Goal: Communication & Community: Answer question/provide support

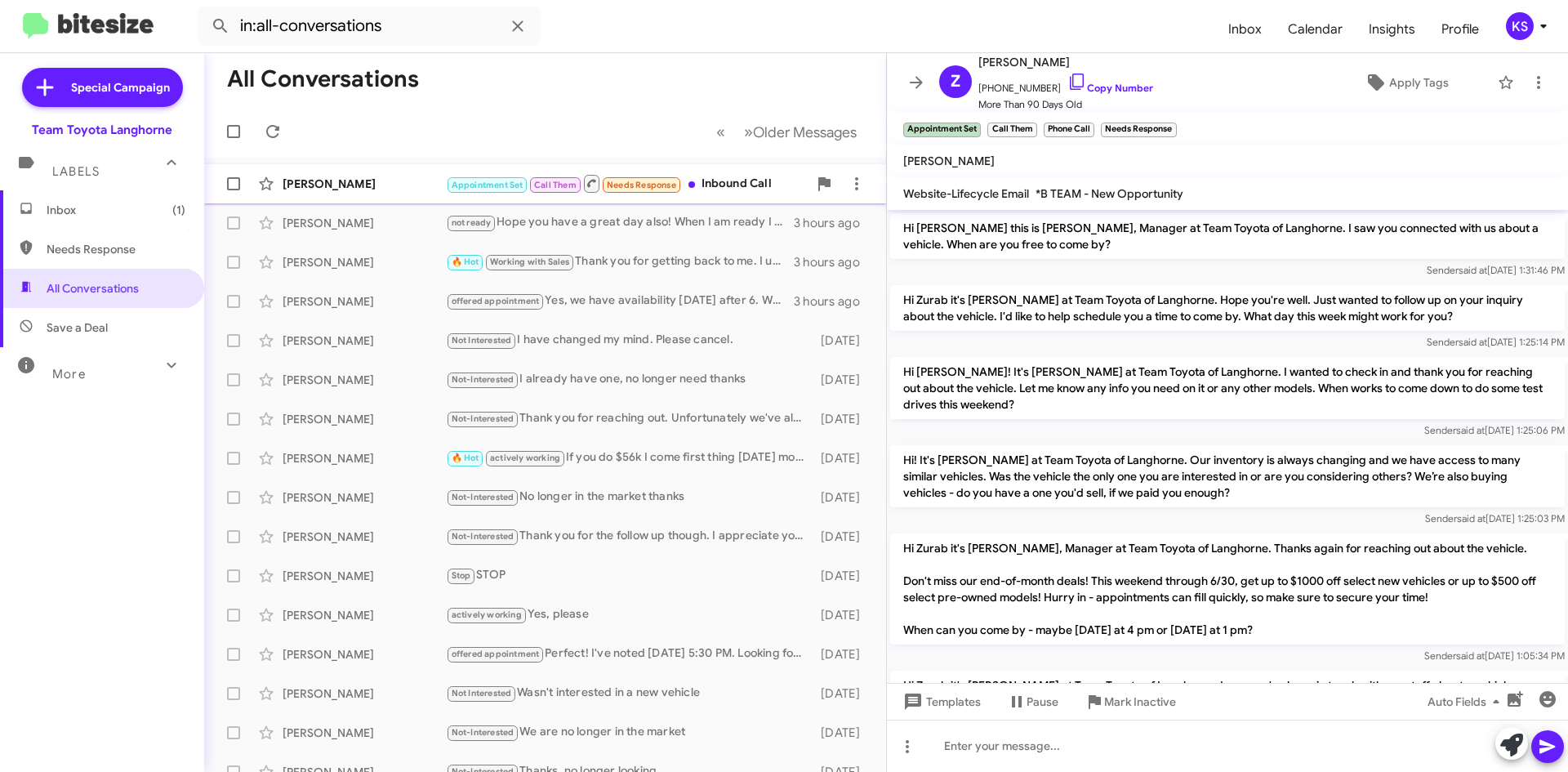
scroll to position [1226, 0]
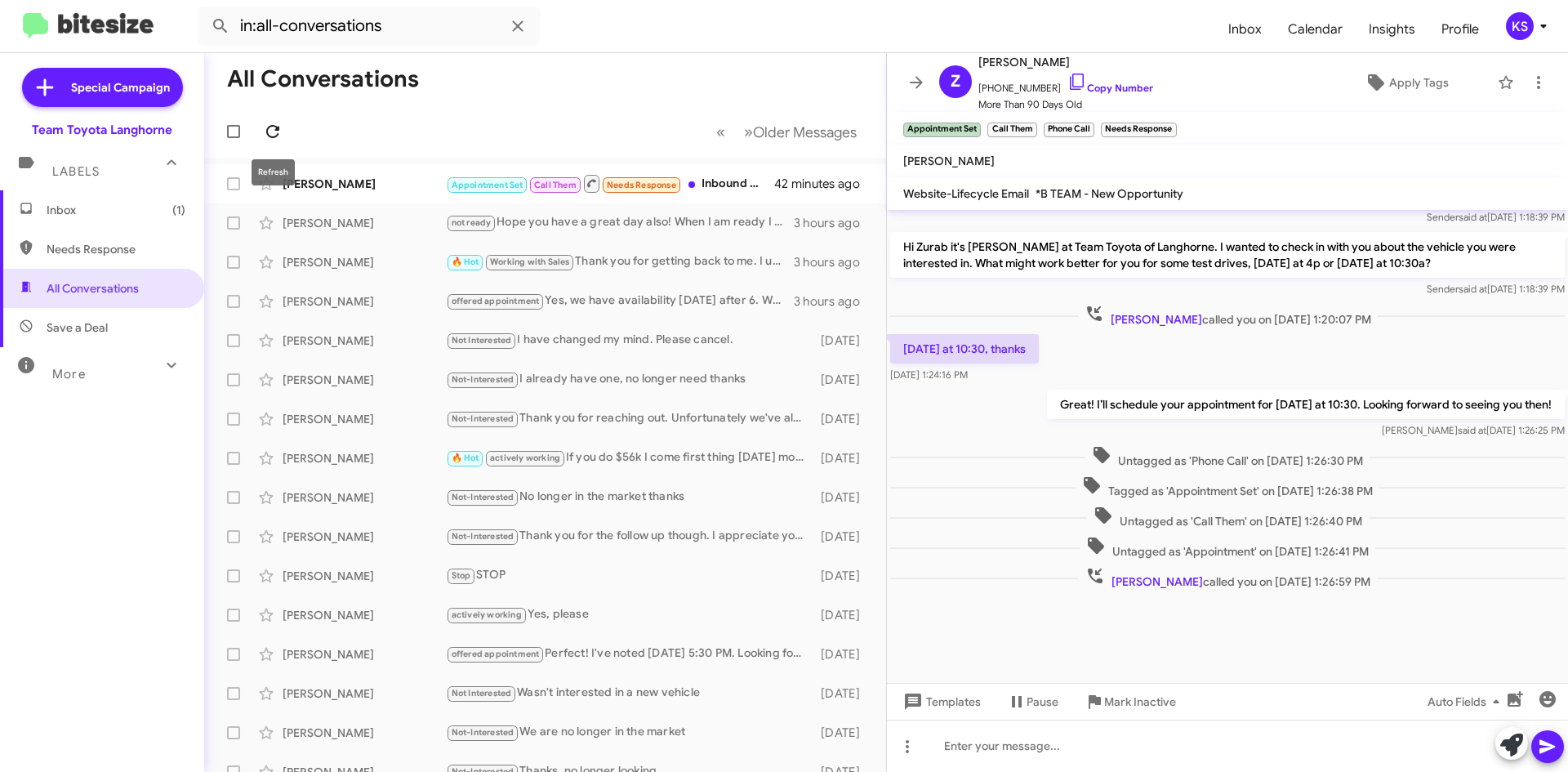
click at [281, 139] on icon at bounding box center [272, 131] width 20 height 20
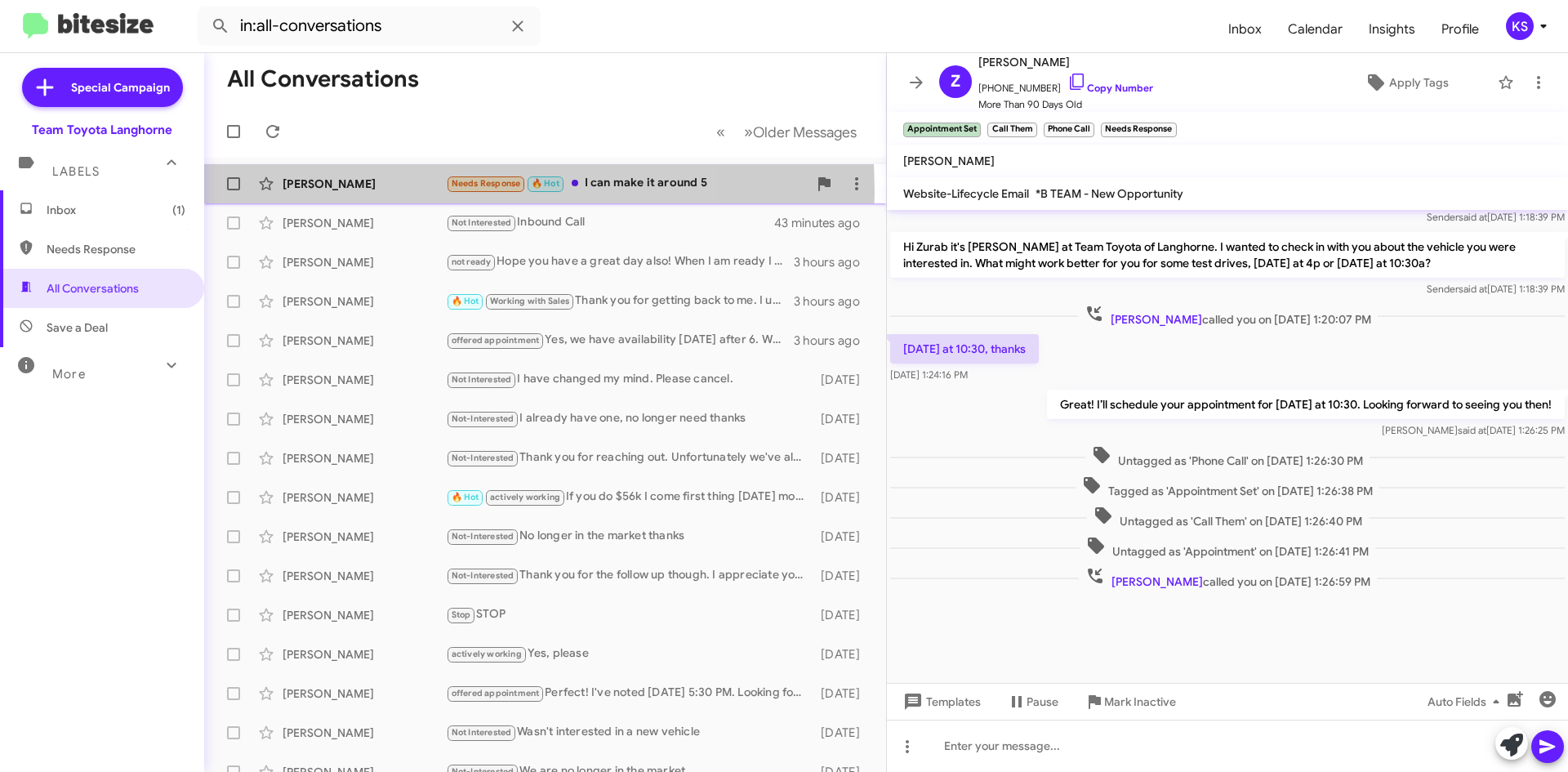
click at [381, 192] on div "[PERSON_NAME] Needs Response 🔥 Hot I can make it around 5 24 minutes ago" at bounding box center [545, 183] width 656 height 33
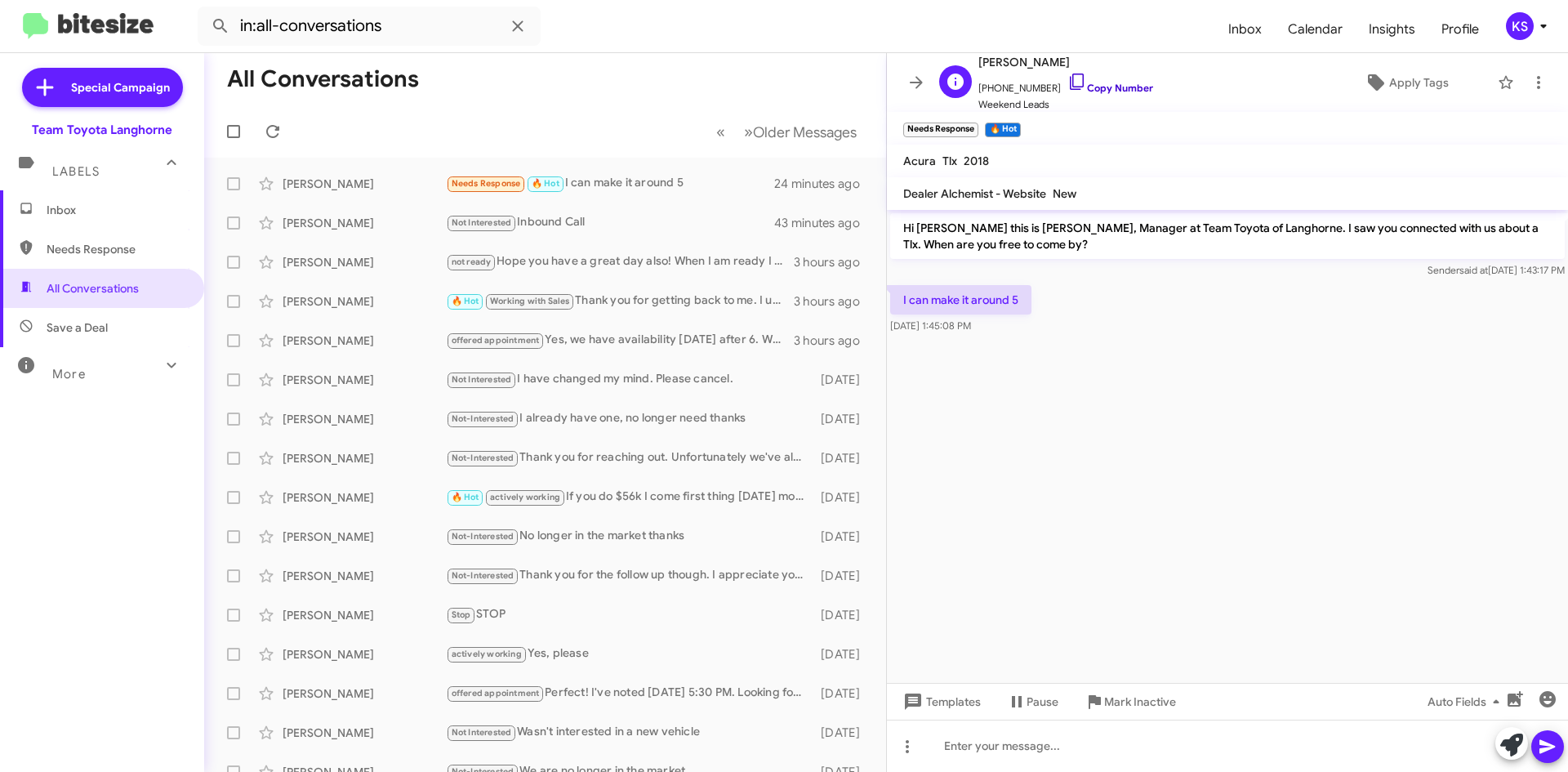
click at [1067, 85] on icon at bounding box center [1077, 81] width 20 height 20
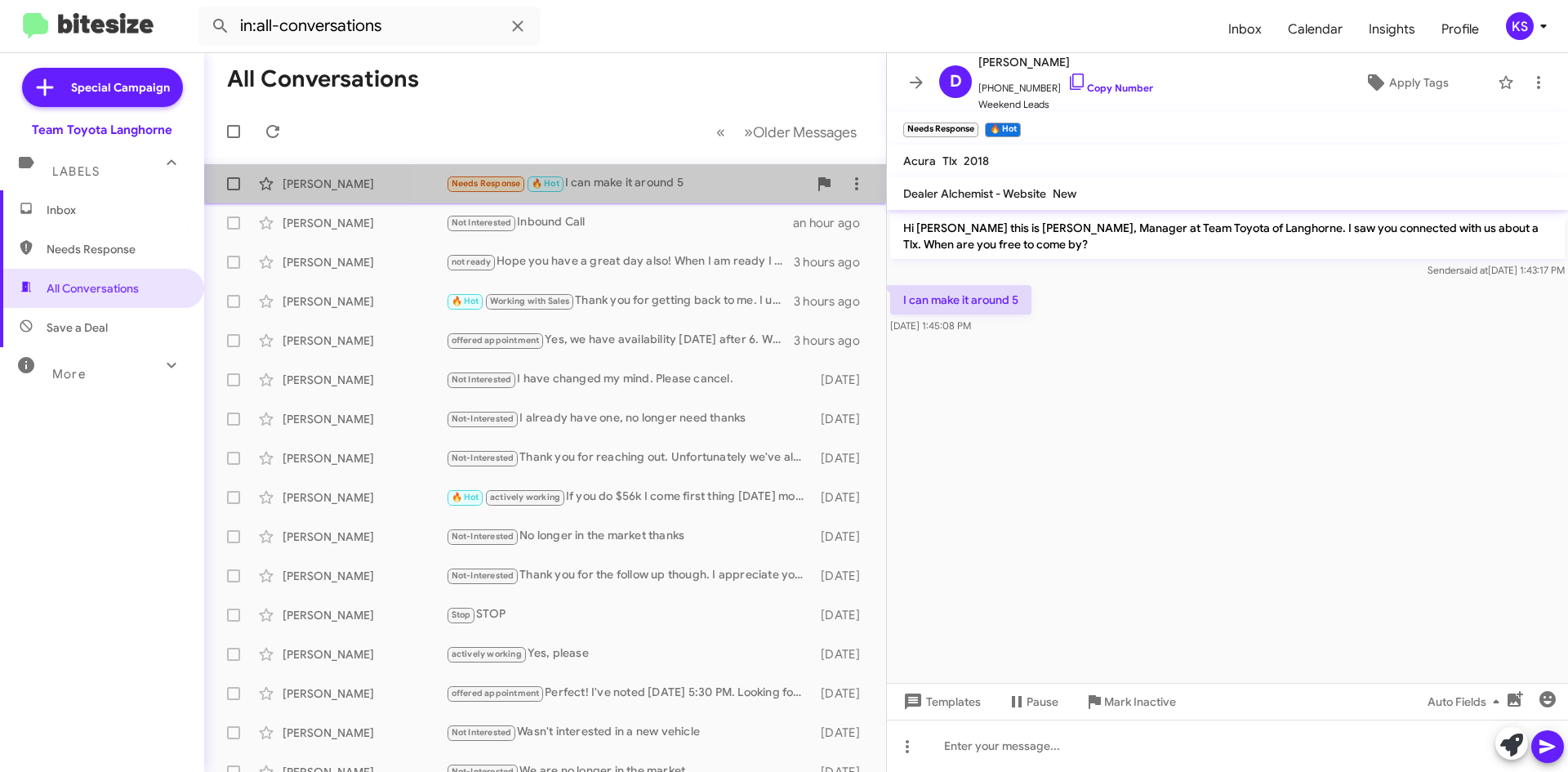
click at [645, 180] on div "Needs Response 🔥 Hot I can make it around 5" at bounding box center [627, 183] width 362 height 19
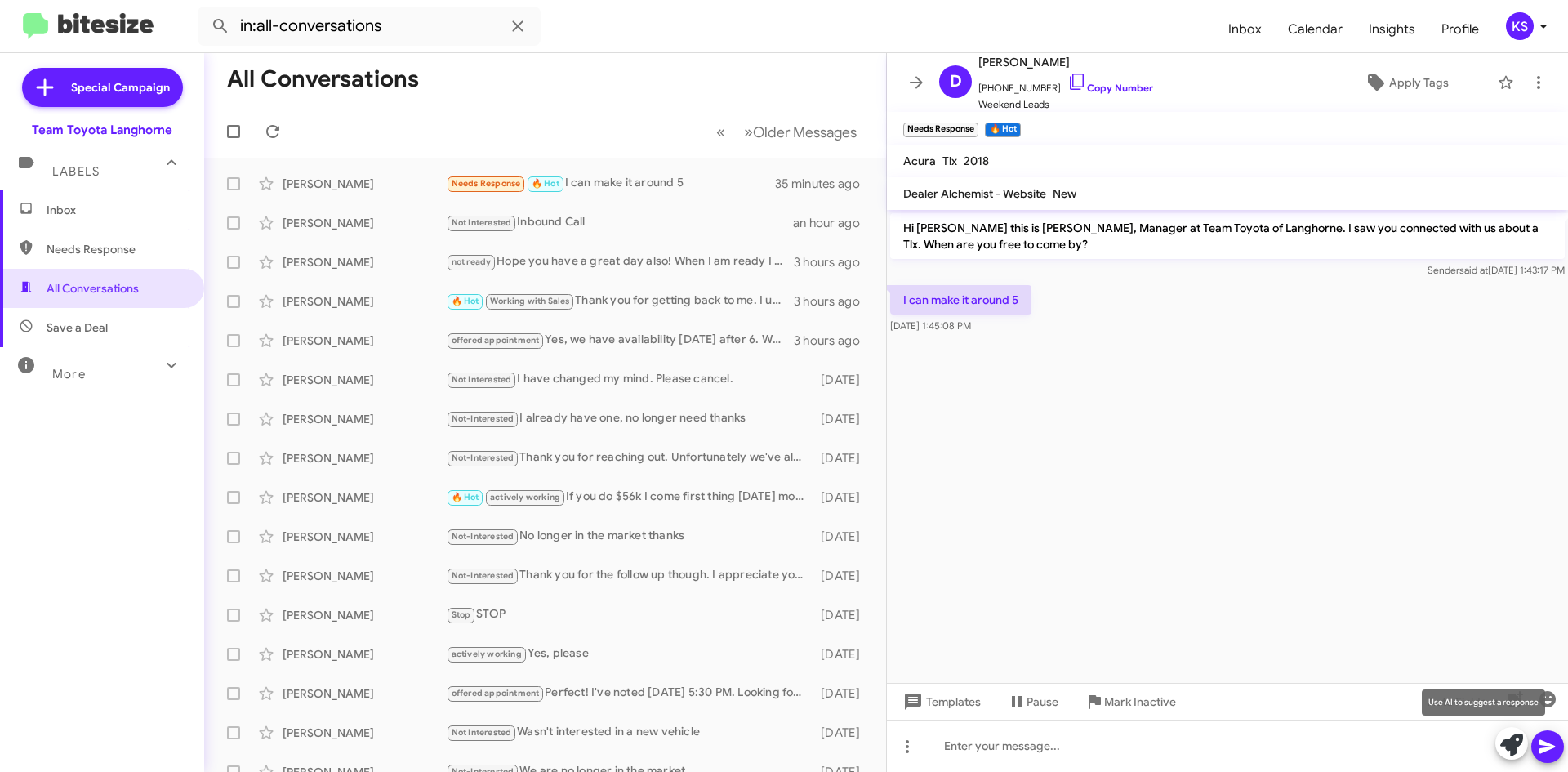
click at [1506, 745] on icon at bounding box center [1511, 745] width 23 height 23
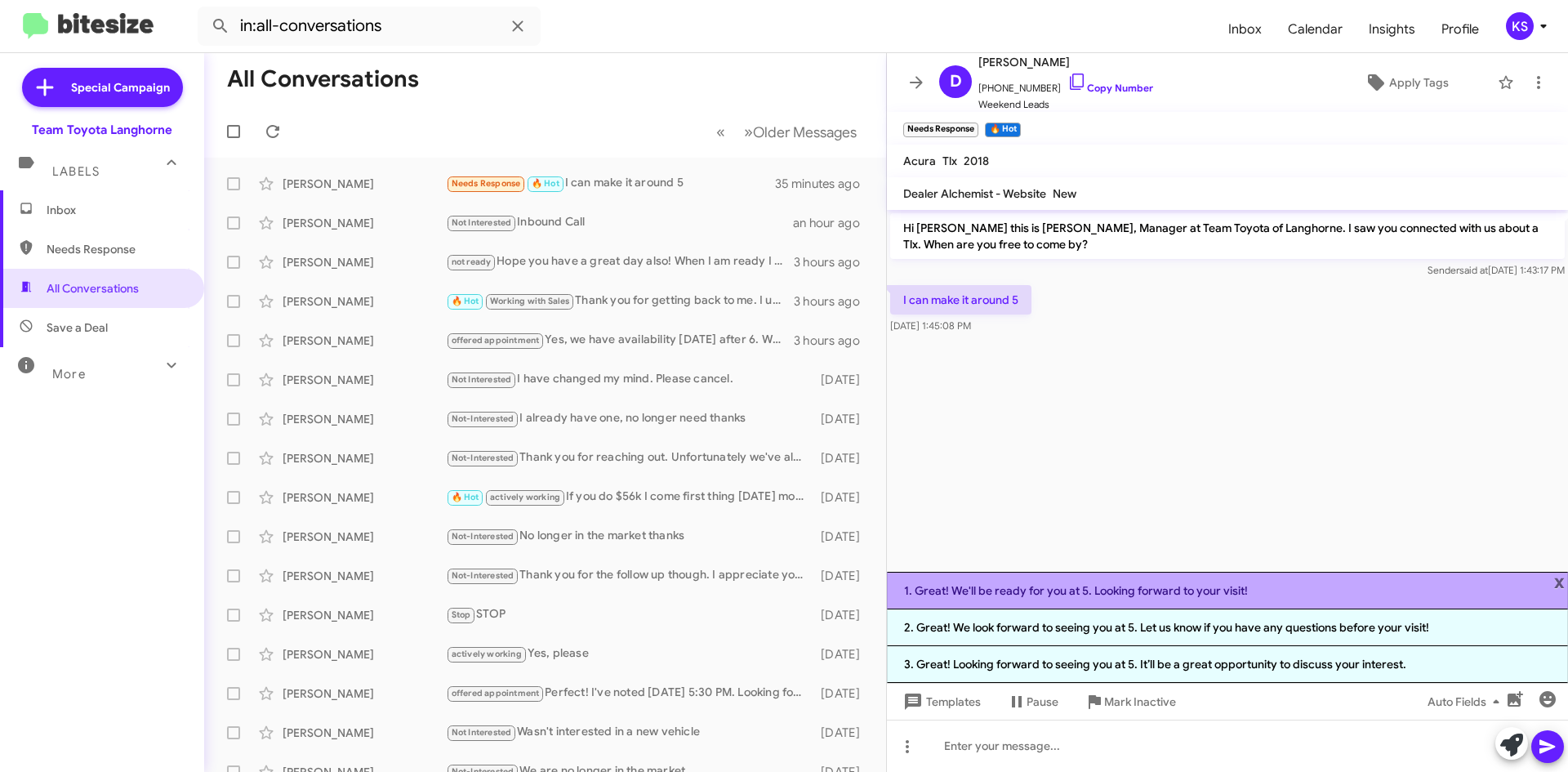
click at [1163, 597] on li "1. Great! We'll be ready for you at 5. Looking forward to your visit!" at bounding box center [1227, 591] width 681 height 37
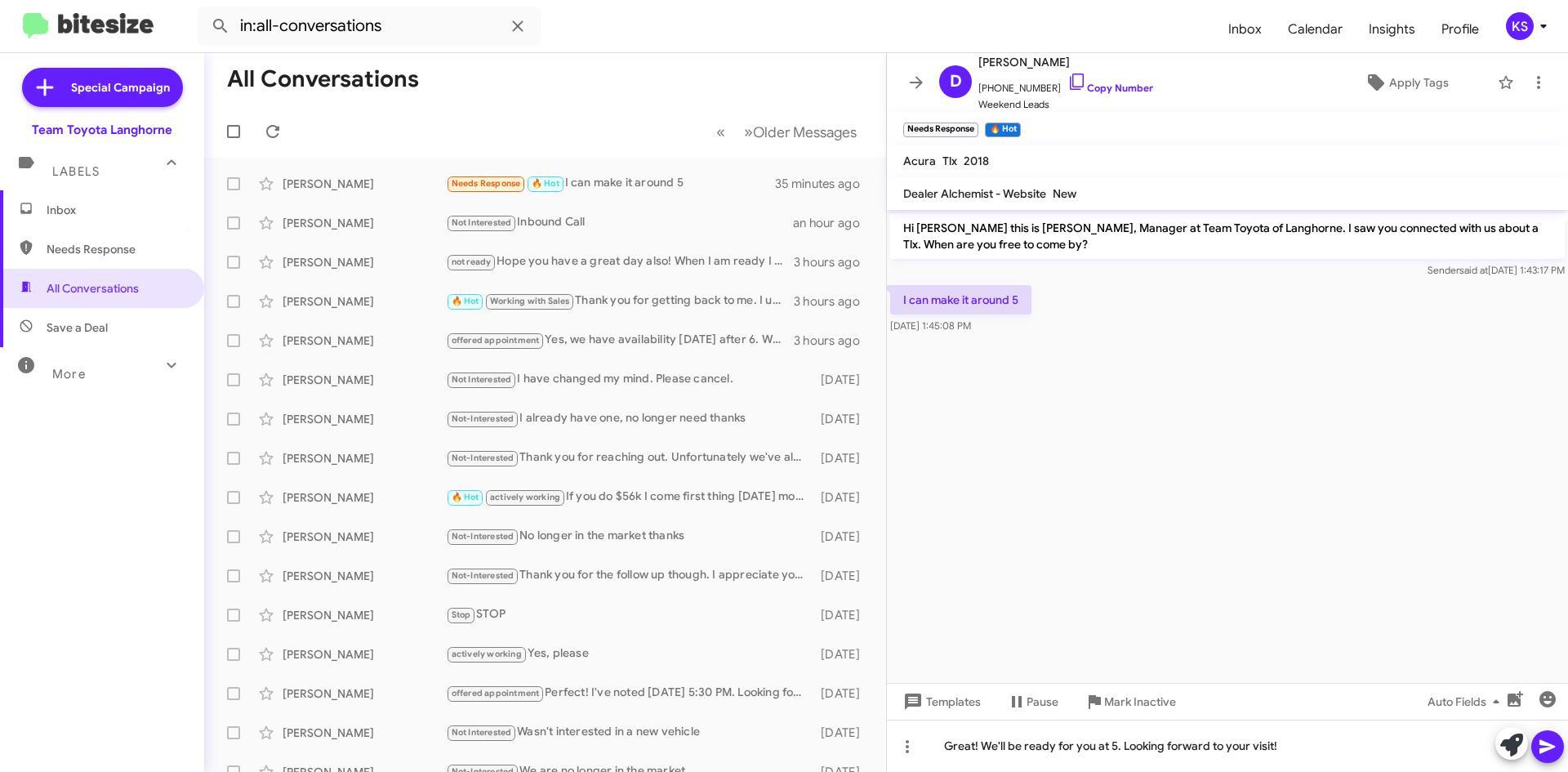
click at [1551, 744] on icon at bounding box center [1548, 746] width 20 height 20
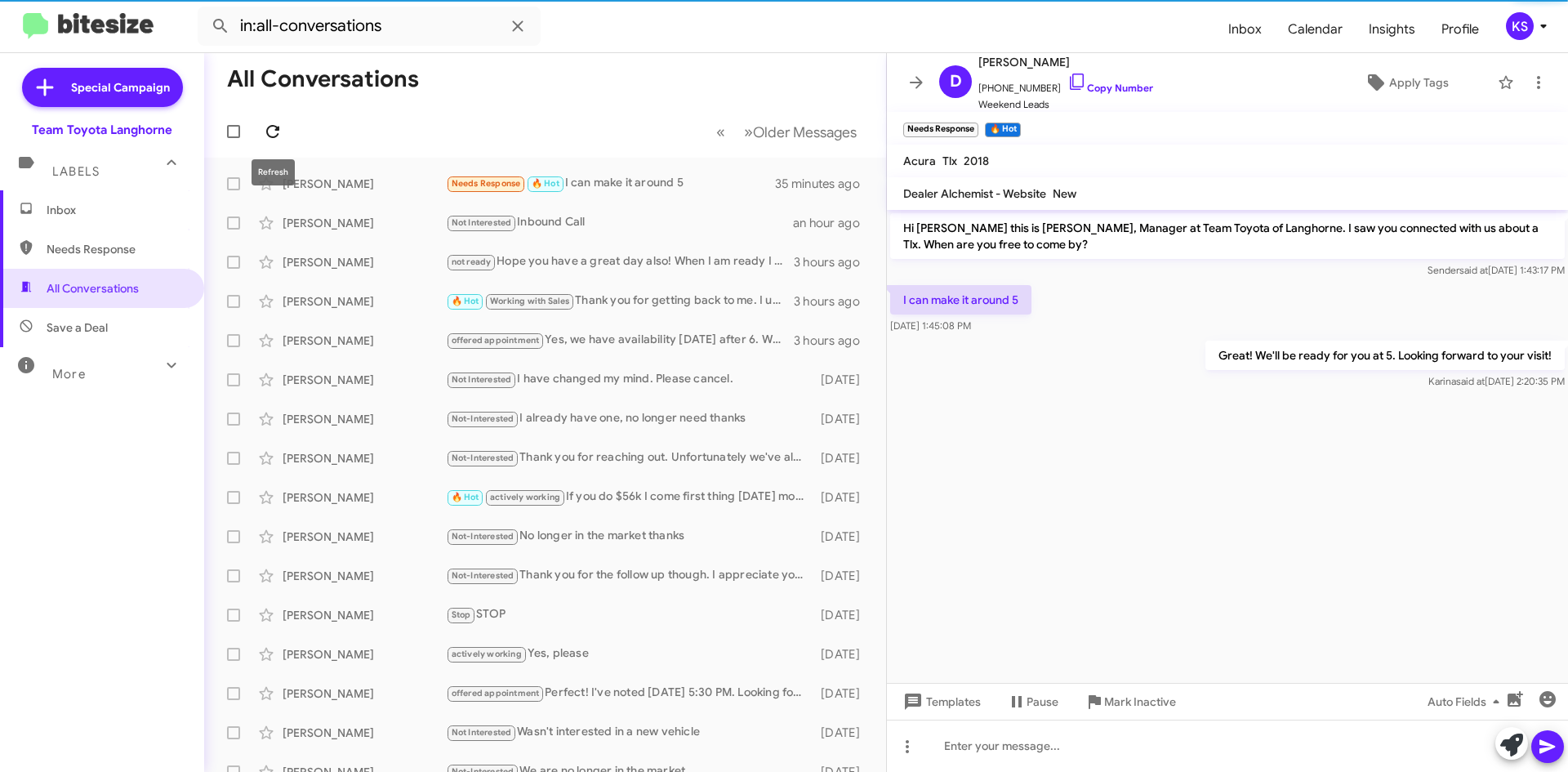
click at [282, 127] on span at bounding box center [272, 131] width 33 height 20
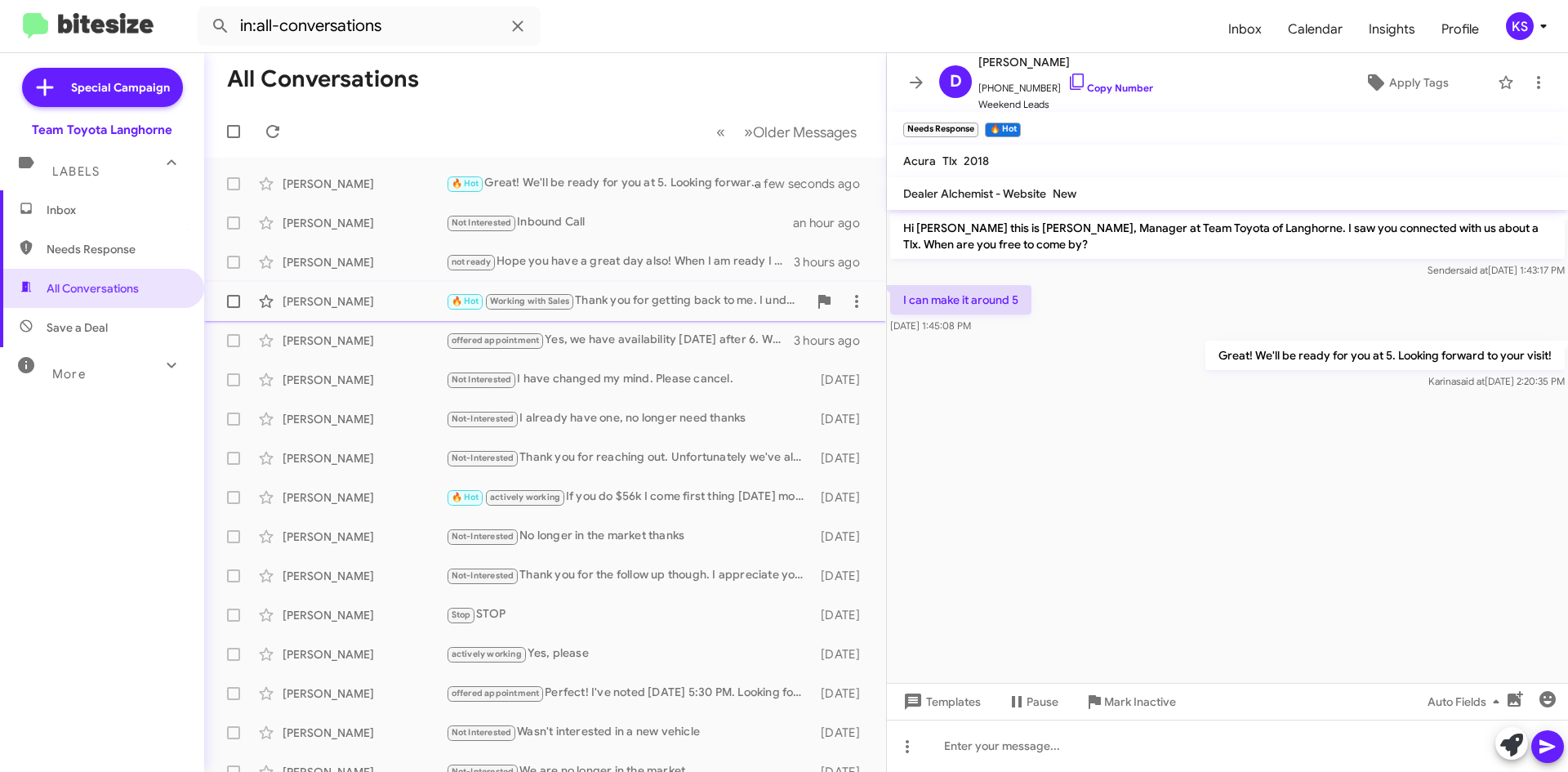
click at [682, 306] on div "🔥 Hot Working with Sales Thank you for getting back to me. I understand your po…" at bounding box center [627, 301] width 362 height 19
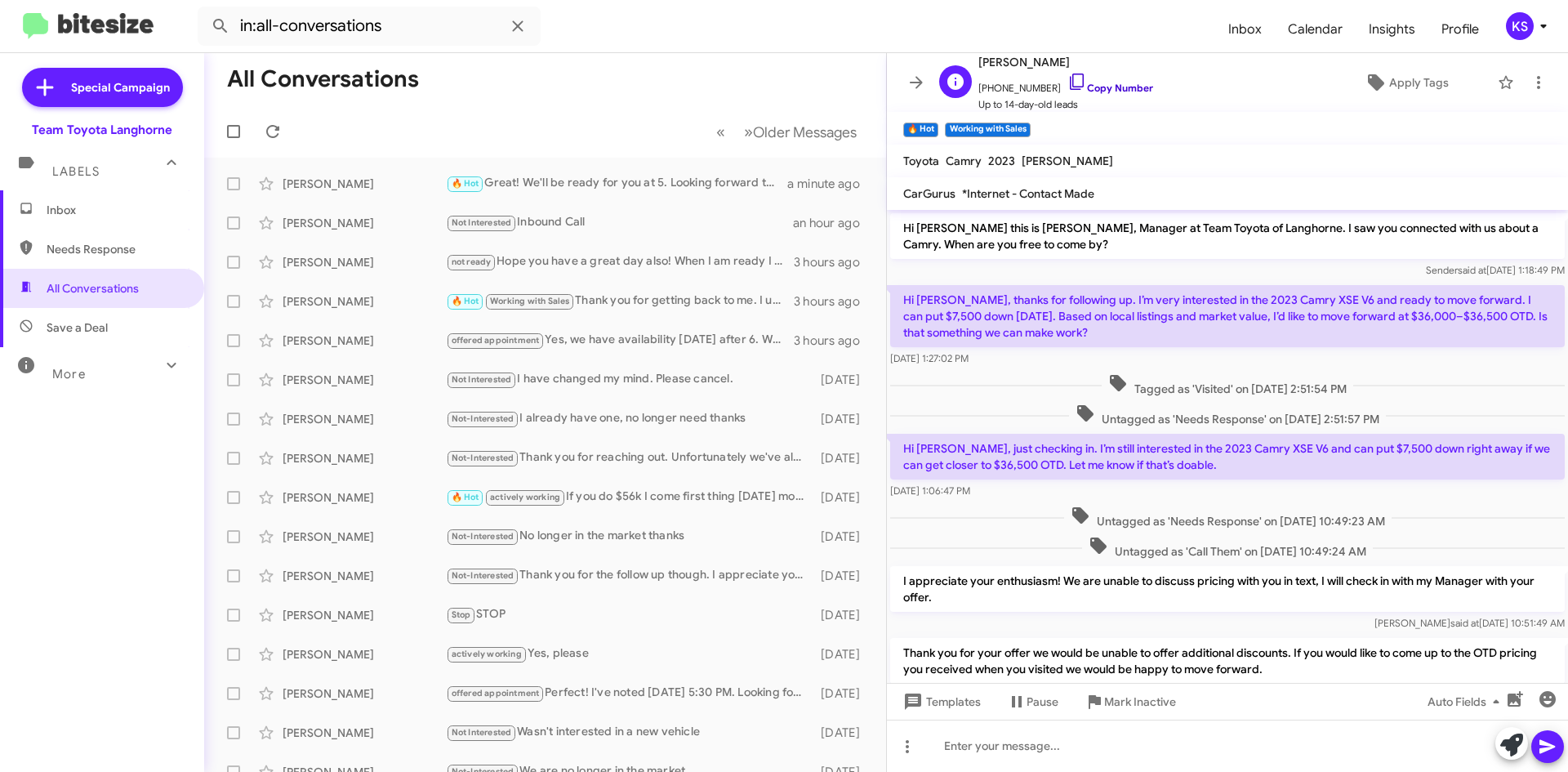
click at [1067, 80] on icon at bounding box center [1077, 81] width 20 height 20
click at [599, 383] on div "Not Interested I have changed my mind. Please cancel." at bounding box center [627, 379] width 362 height 19
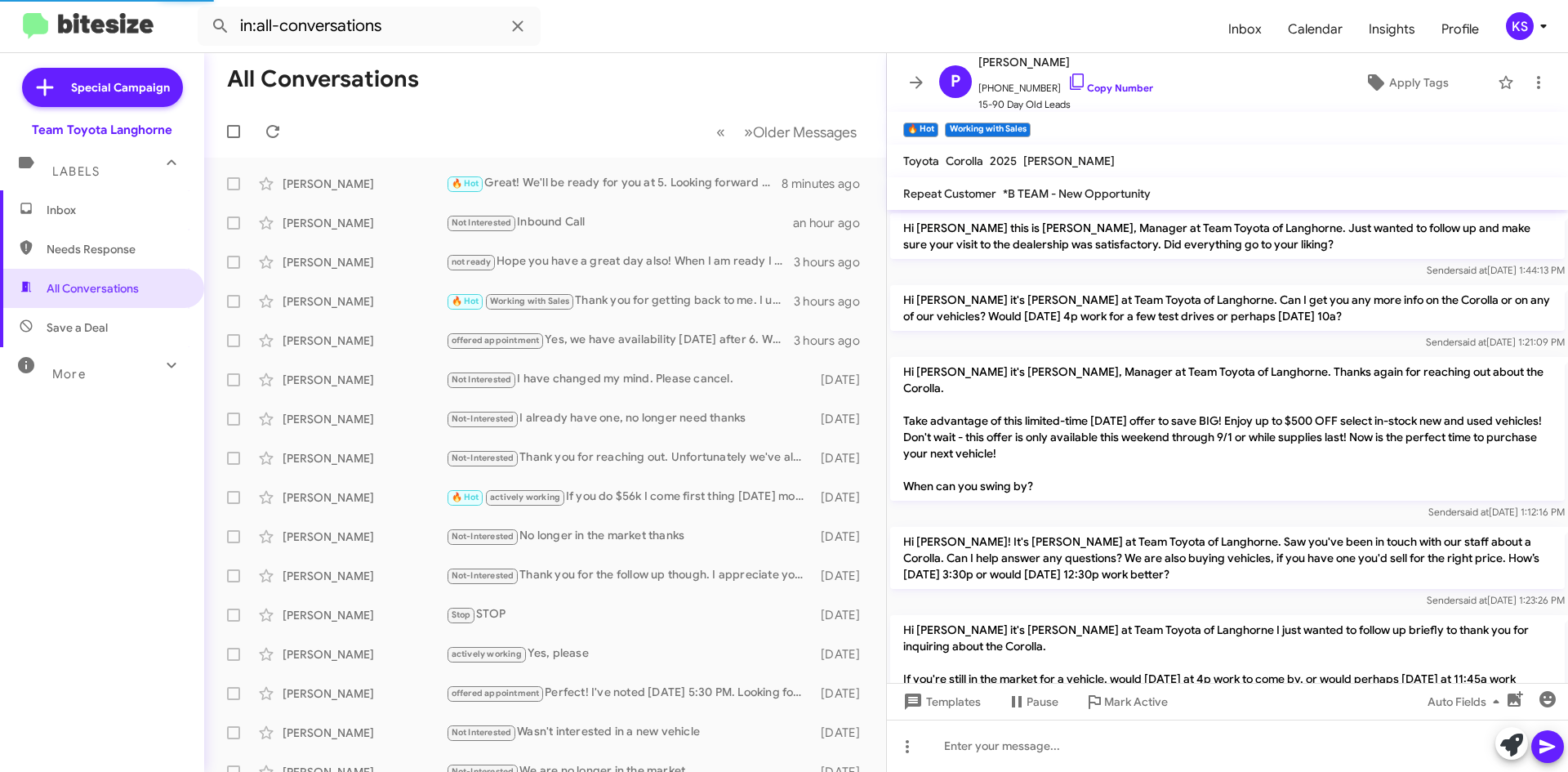
scroll to position [241, 0]
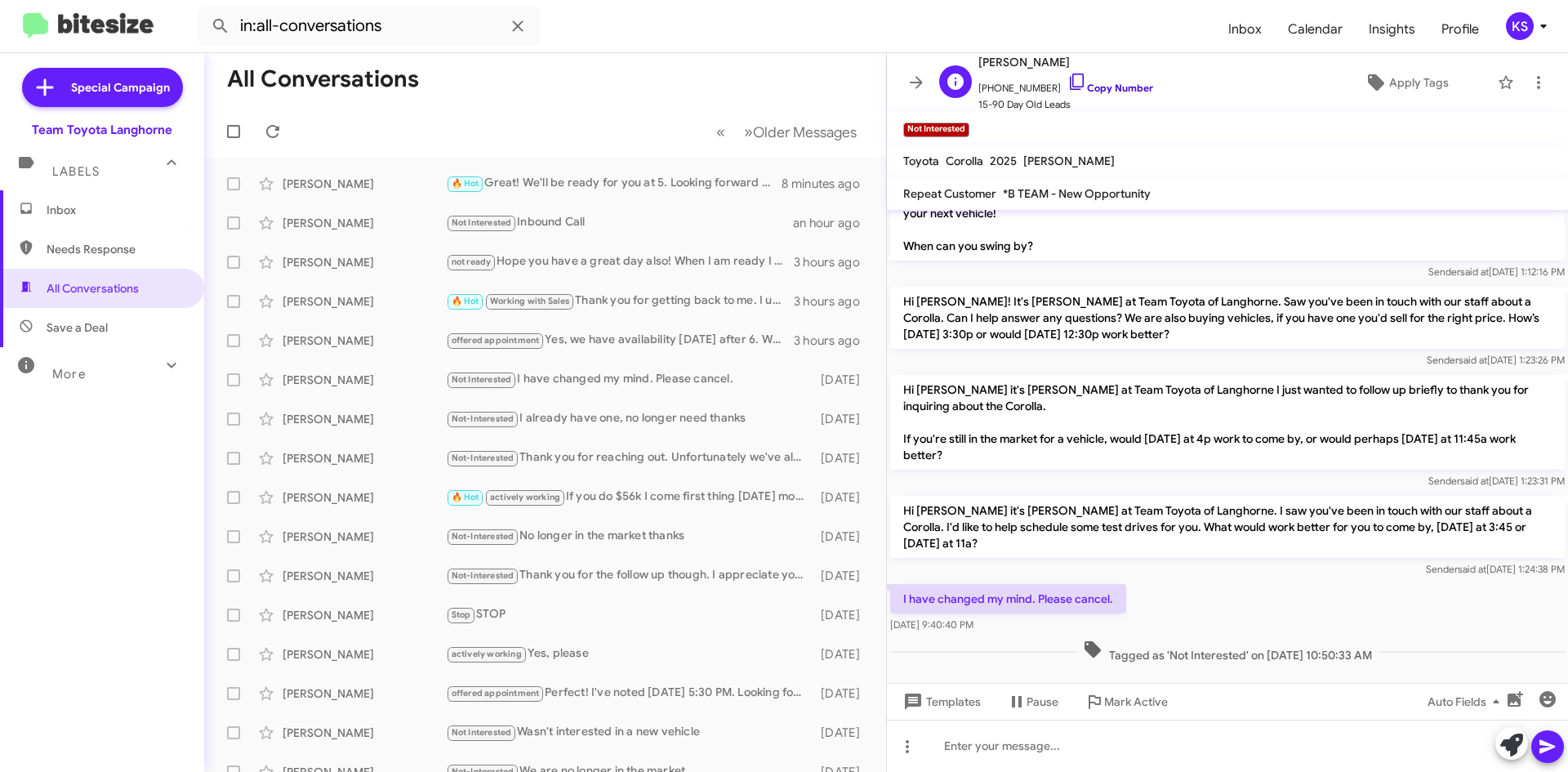
click at [1067, 85] on icon at bounding box center [1077, 81] width 20 height 20
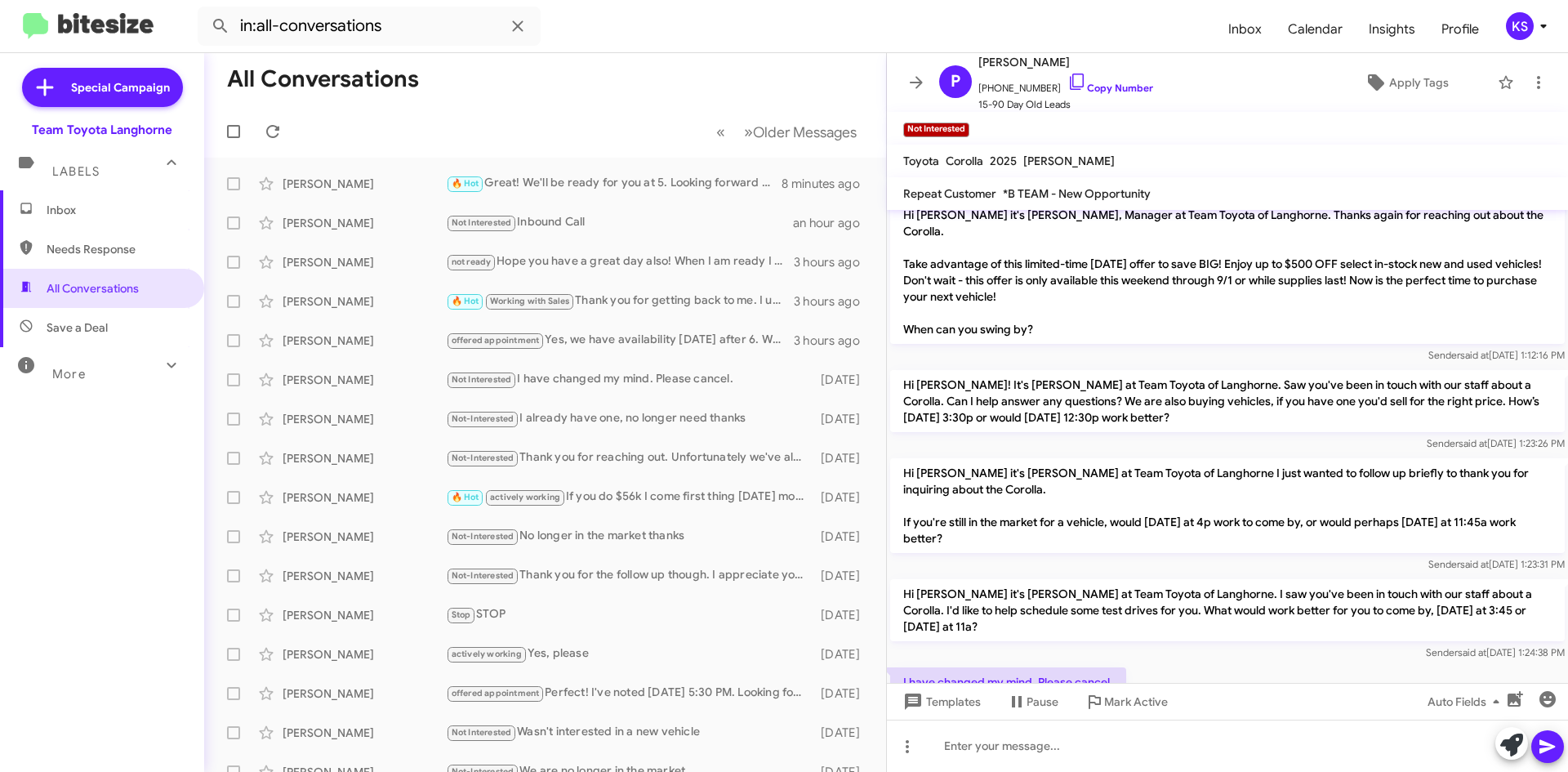
scroll to position [77, 0]
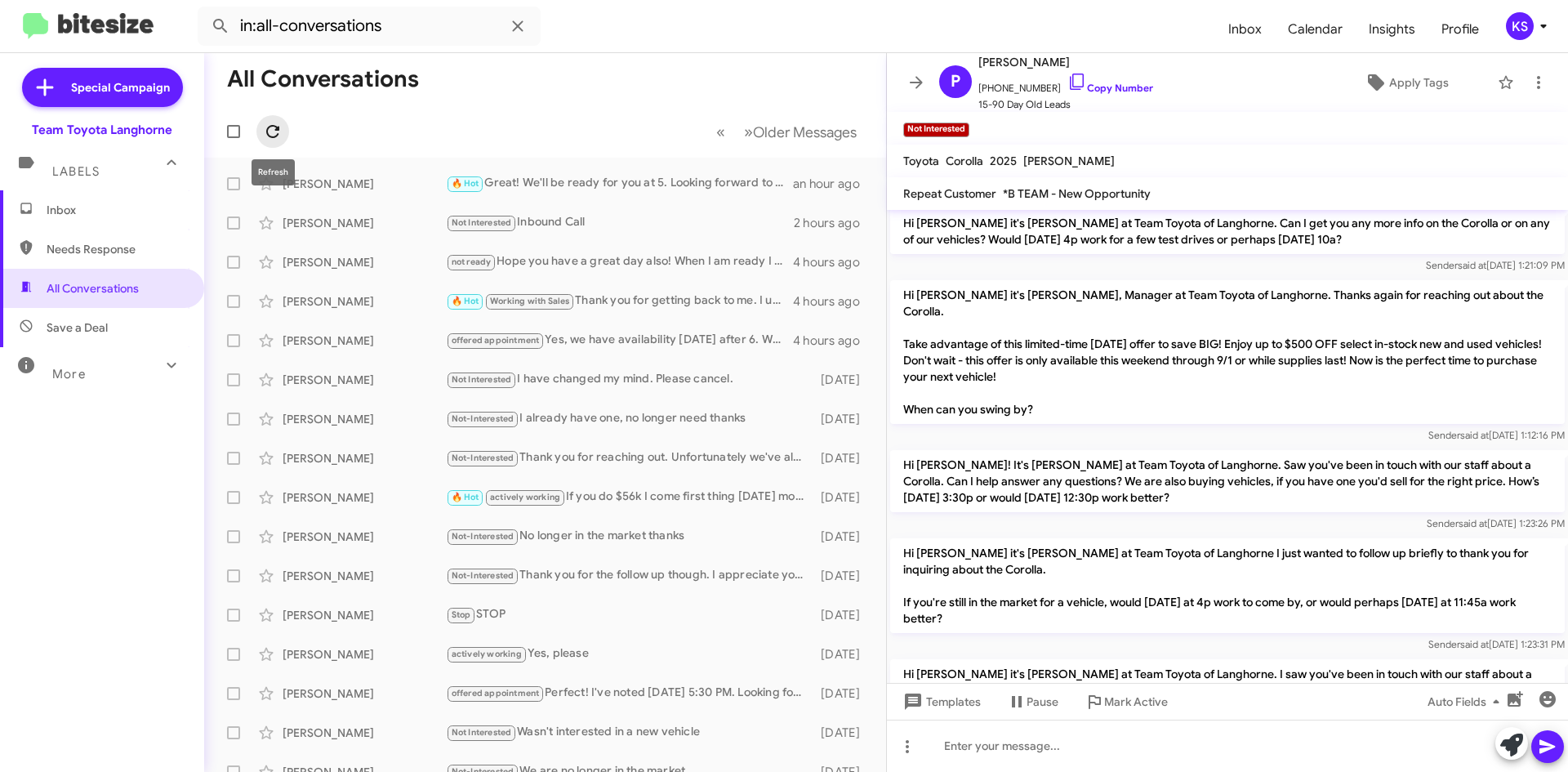
click at [281, 132] on icon at bounding box center [272, 131] width 20 height 20
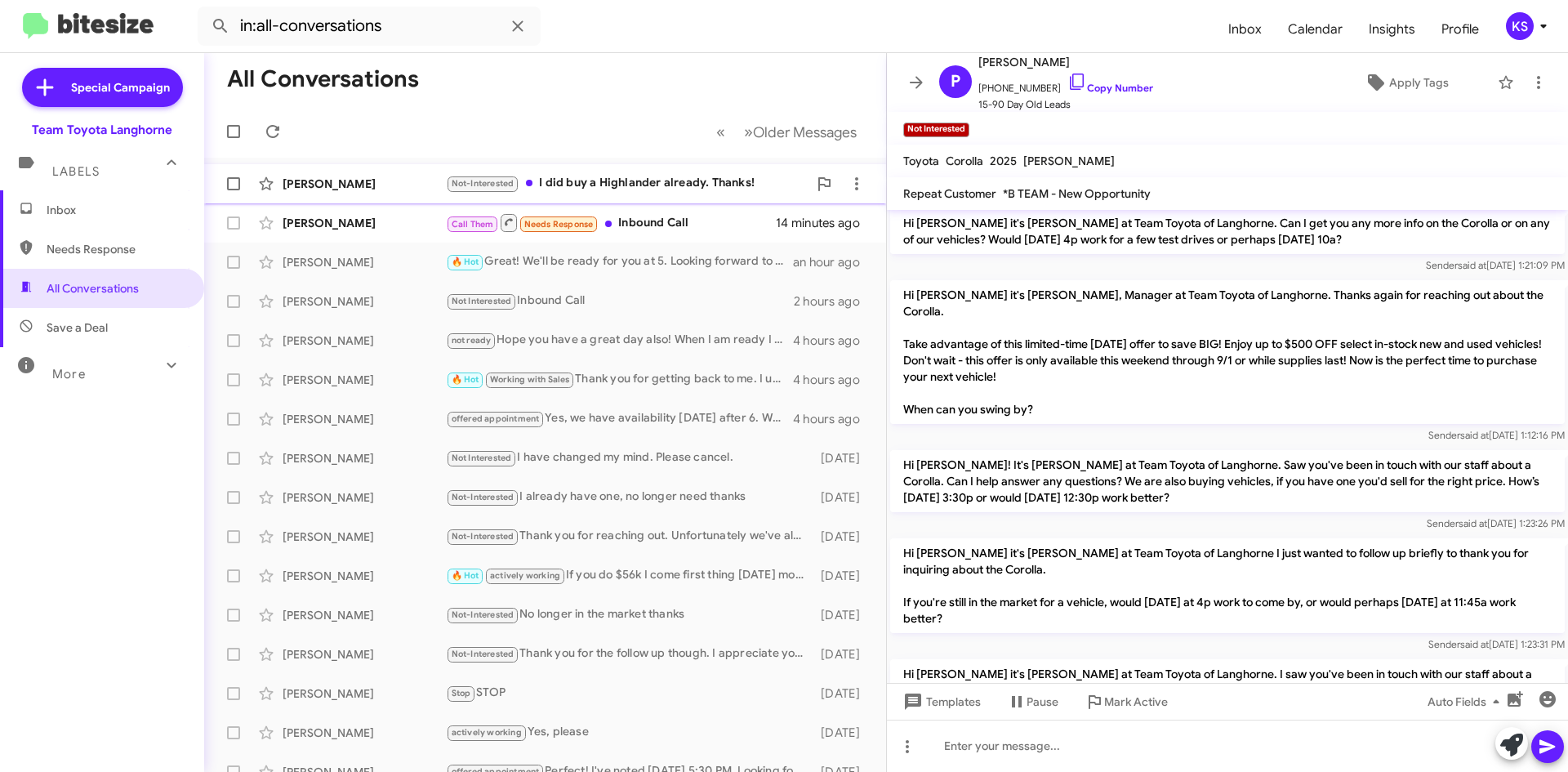
click at [690, 190] on div "Not-Interested I did buy a Highlander already. Thanks!" at bounding box center [627, 183] width 362 height 19
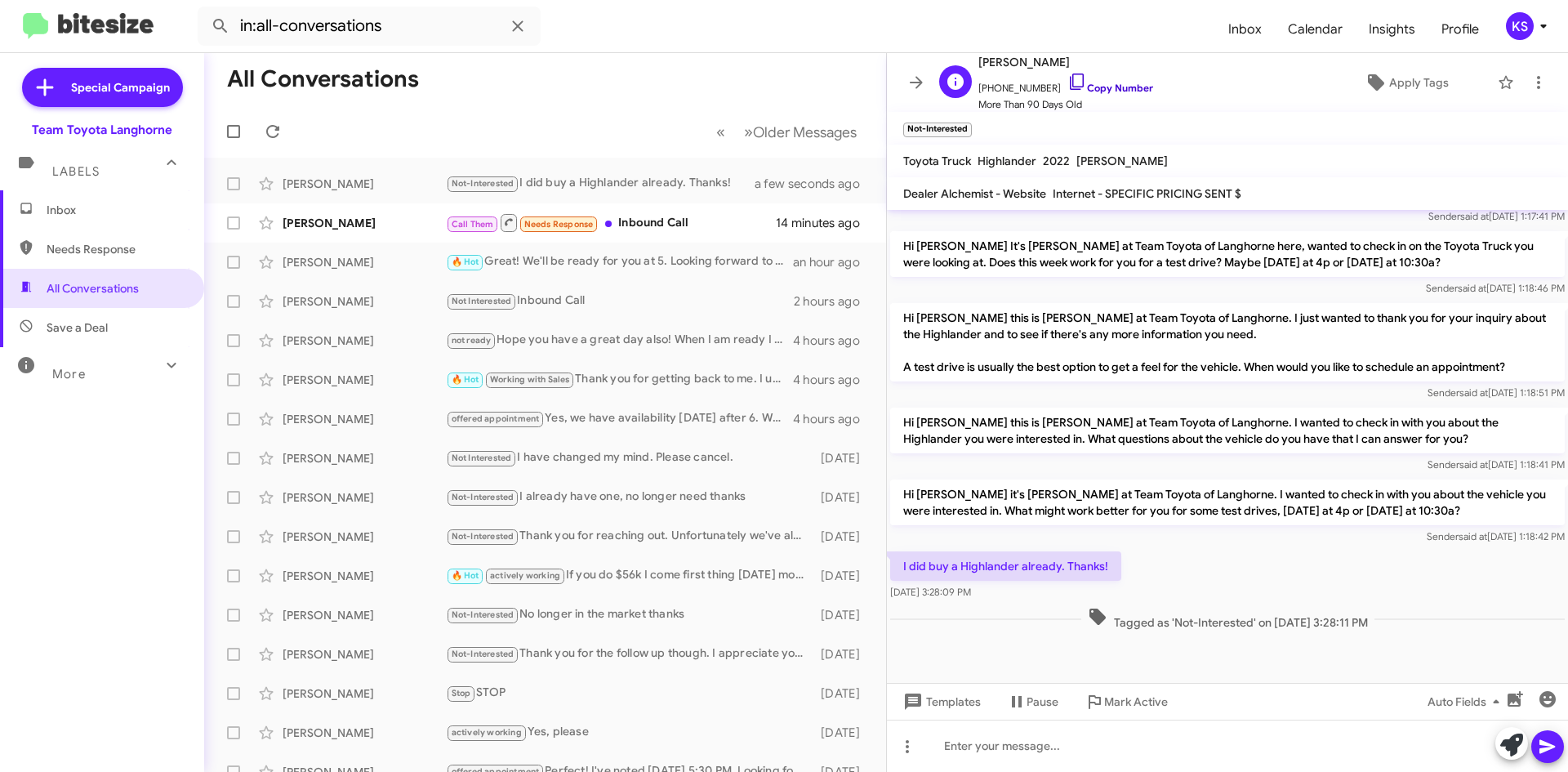
click at [1067, 83] on icon at bounding box center [1077, 81] width 20 height 20
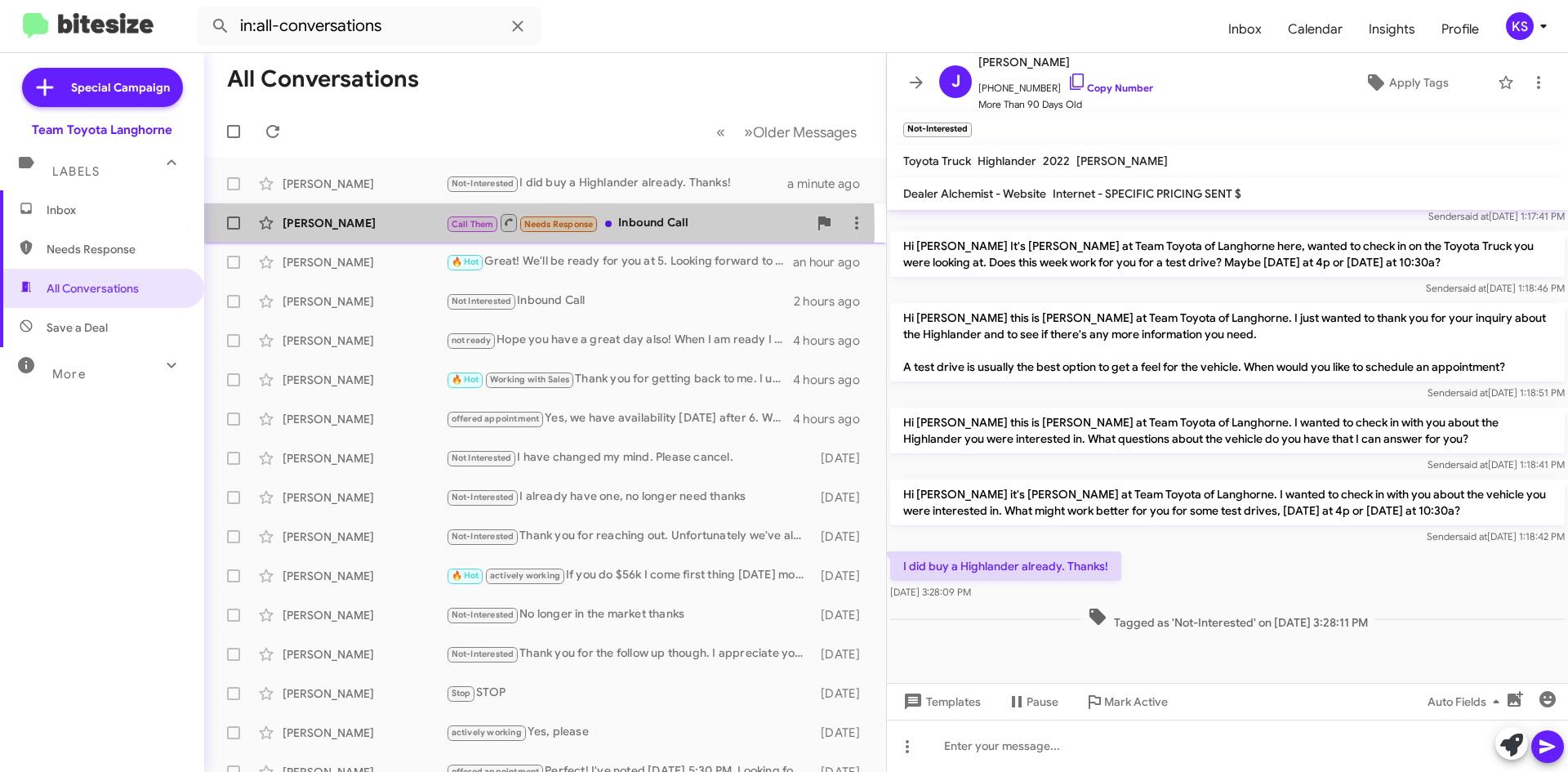
click at [348, 229] on div "[PERSON_NAME]" at bounding box center [364, 223] width 163 height 17
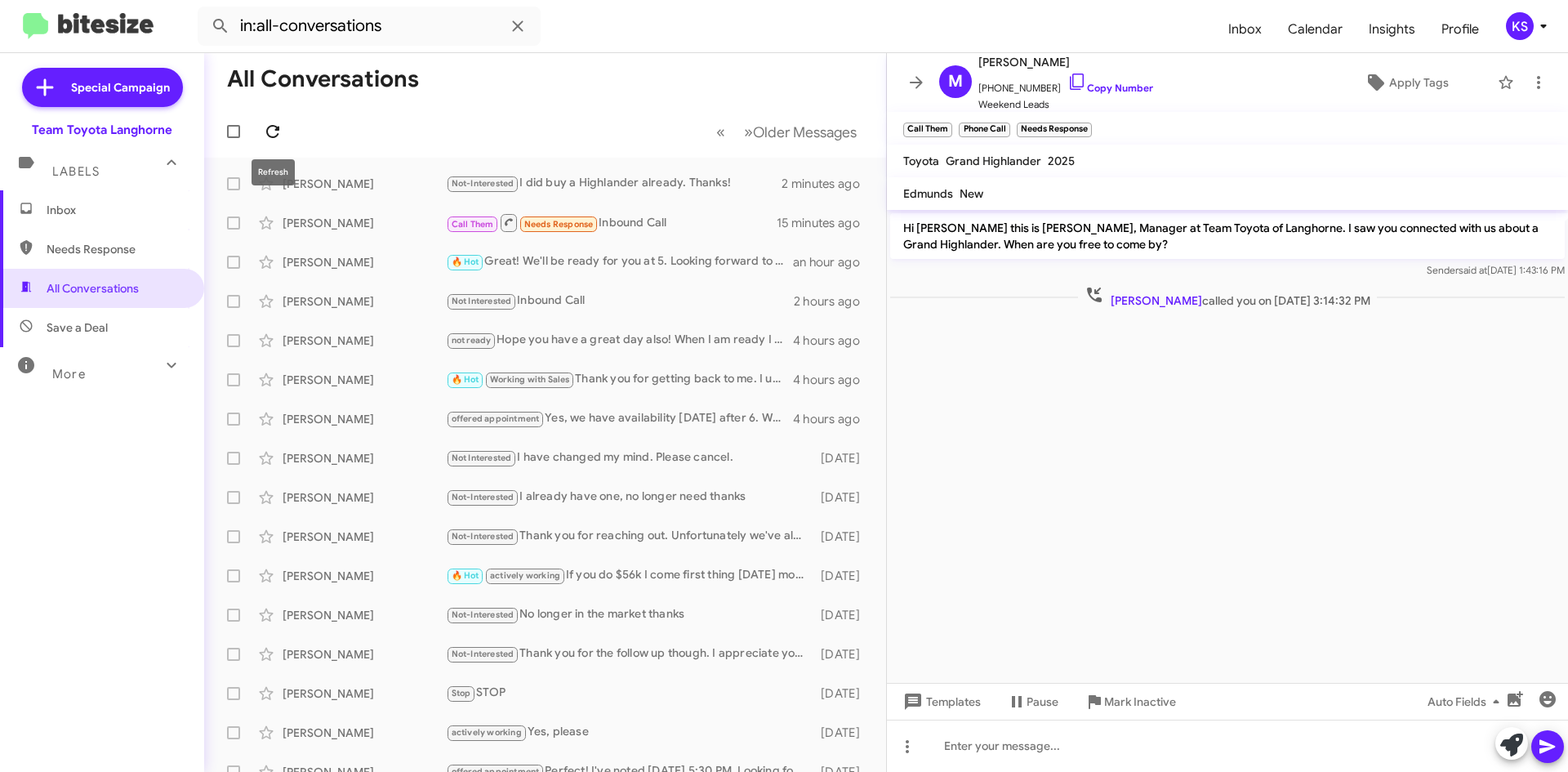
click at [276, 126] on icon at bounding box center [273, 132] width 13 height 13
click at [274, 132] on icon at bounding box center [272, 131] width 20 height 20
